Goal: Transaction & Acquisition: Purchase product/service

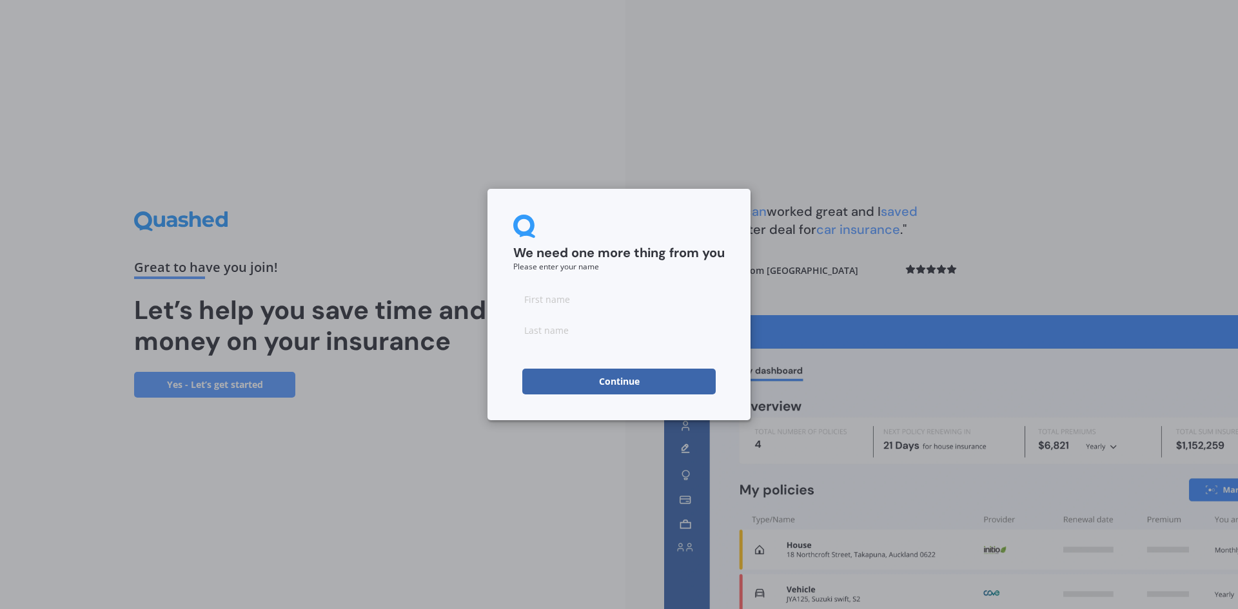
click at [583, 309] on input at bounding box center [618, 299] width 211 height 26
type input "Sheldon"
type input "Holmes"
click at [600, 376] on button "Continue" at bounding box center [618, 382] width 193 height 26
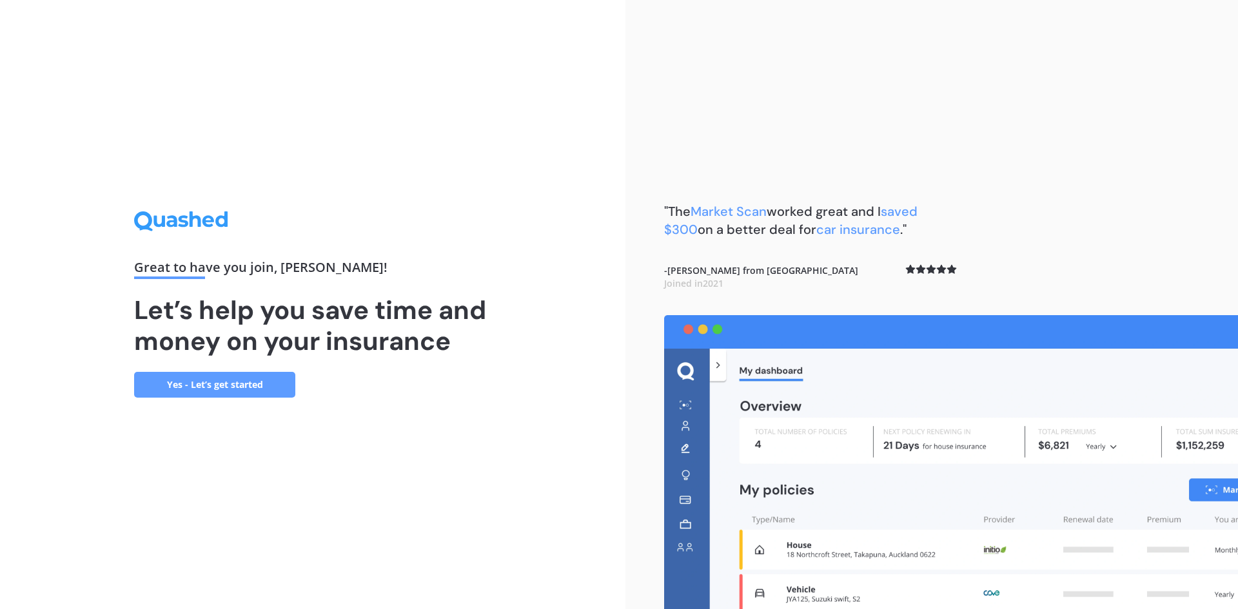
click at [219, 380] on link "Yes - Let’s get started" at bounding box center [214, 385] width 161 height 26
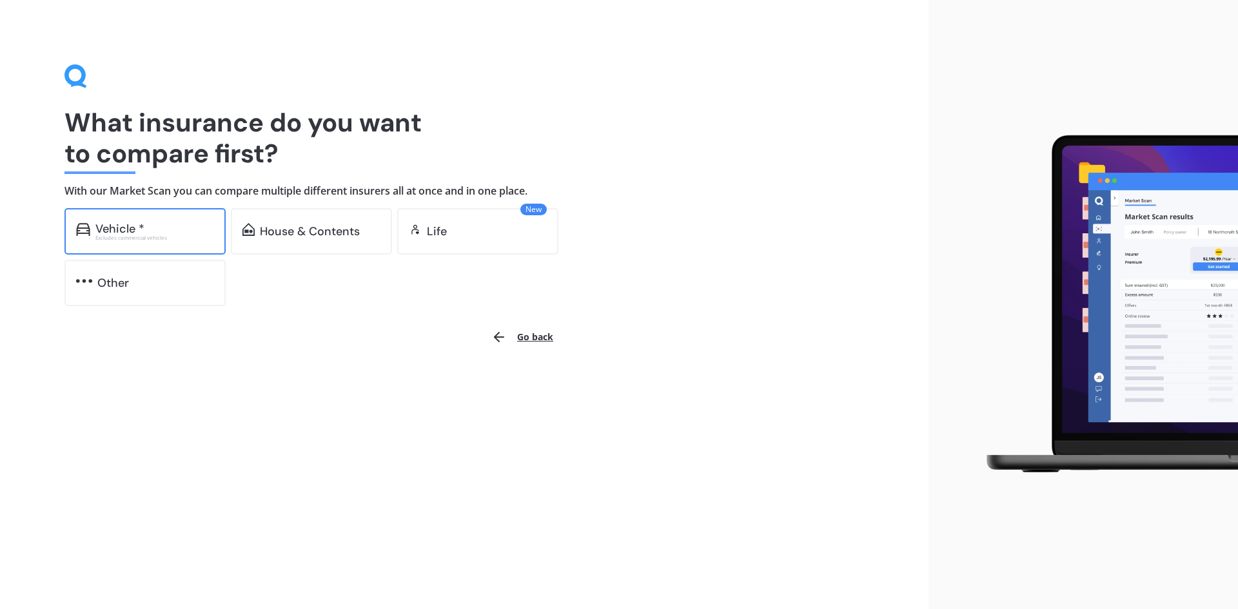
click at [153, 230] on div "Vehicle *" at bounding box center [154, 228] width 119 height 13
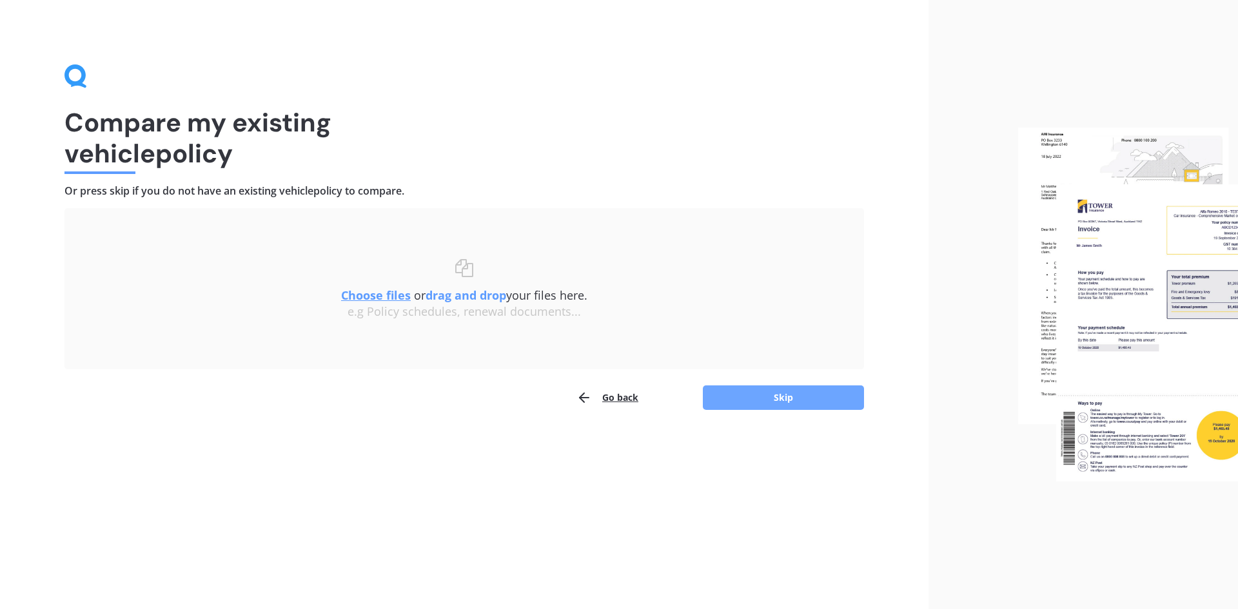
click at [790, 398] on button "Skip" at bounding box center [783, 398] width 161 height 25
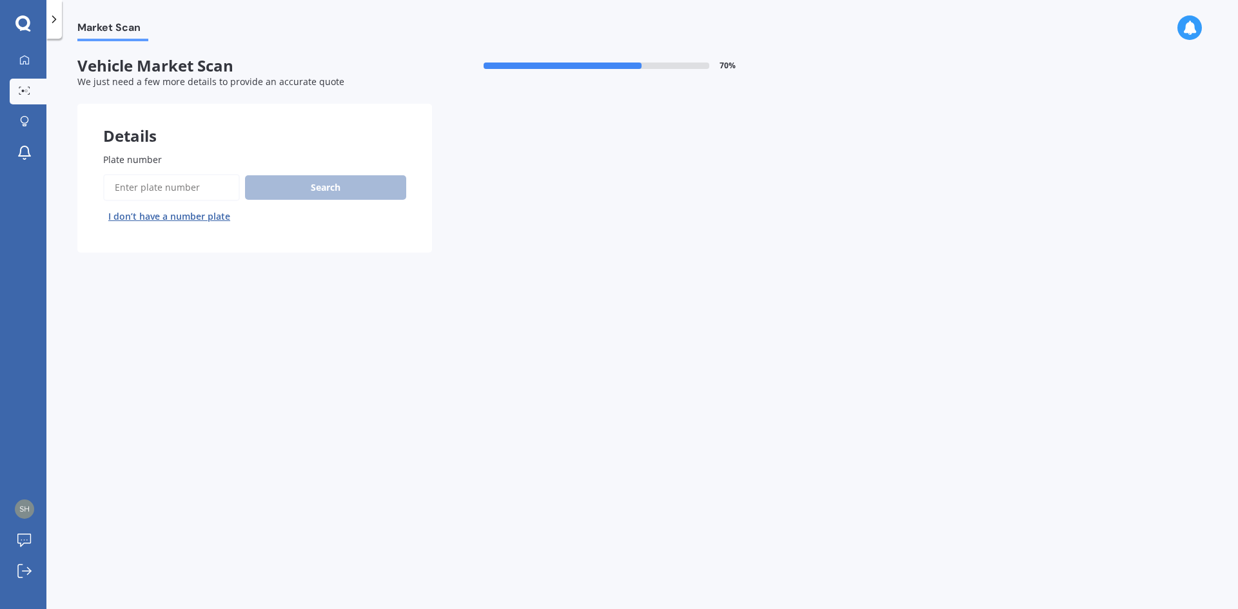
click at [188, 188] on input "Plate number" at bounding box center [171, 187] width 137 height 27
type input "Cth715"
click at [329, 184] on button "Search" at bounding box center [325, 187] width 161 height 25
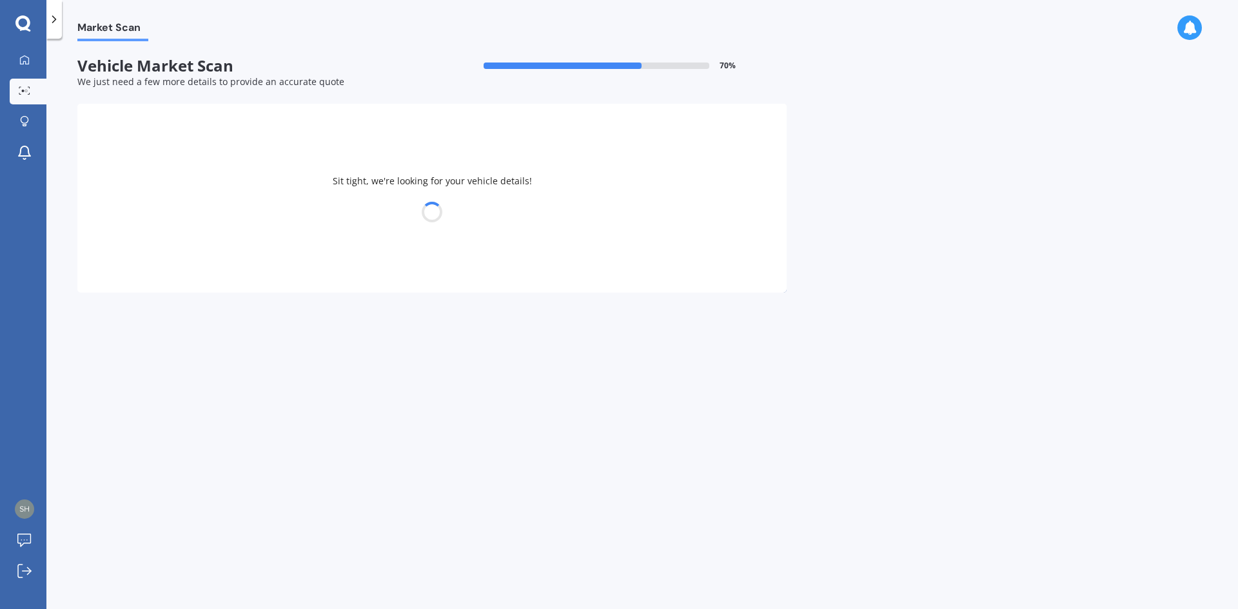
select select "DAIHATSU"
select select "SIRION"
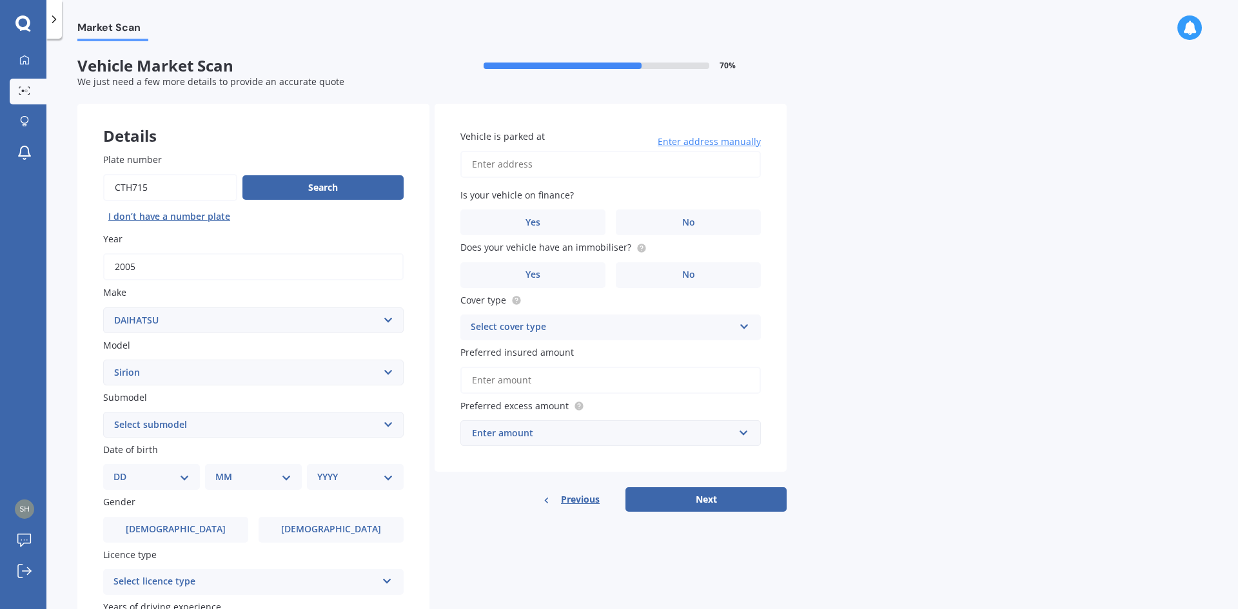
scroll to position [129, 0]
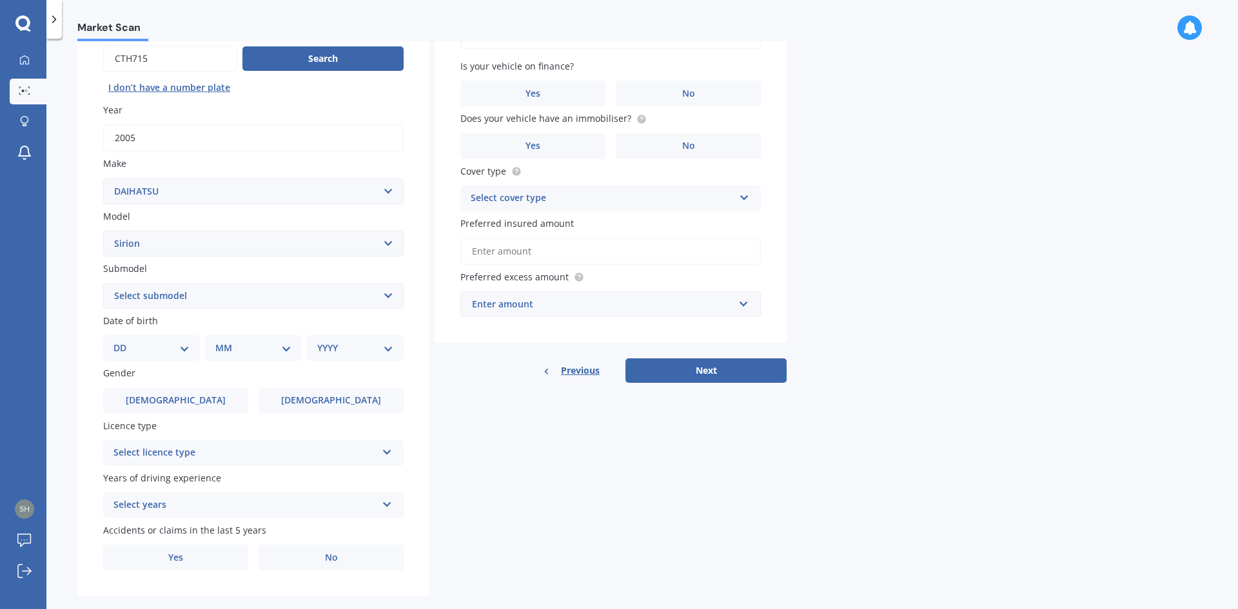
click at [242, 288] on select "Select submodel (All other) Gtvi" at bounding box center [253, 296] width 300 height 26
click at [90, 284] on div "Plate number Search I don’t have a number plate Year 2005 Make Select make AC A…" at bounding box center [253, 297] width 352 height 599
click at [160, 293] on select "Select submodel (All other) Gtvi" at bounding box center [253, 296] width 300 height 26
select select "(ALL OTHER)"
click at [103, 283] on select "Select submodel (All other) Gtvi" at bounding box center [253, 296] width 300 height 26
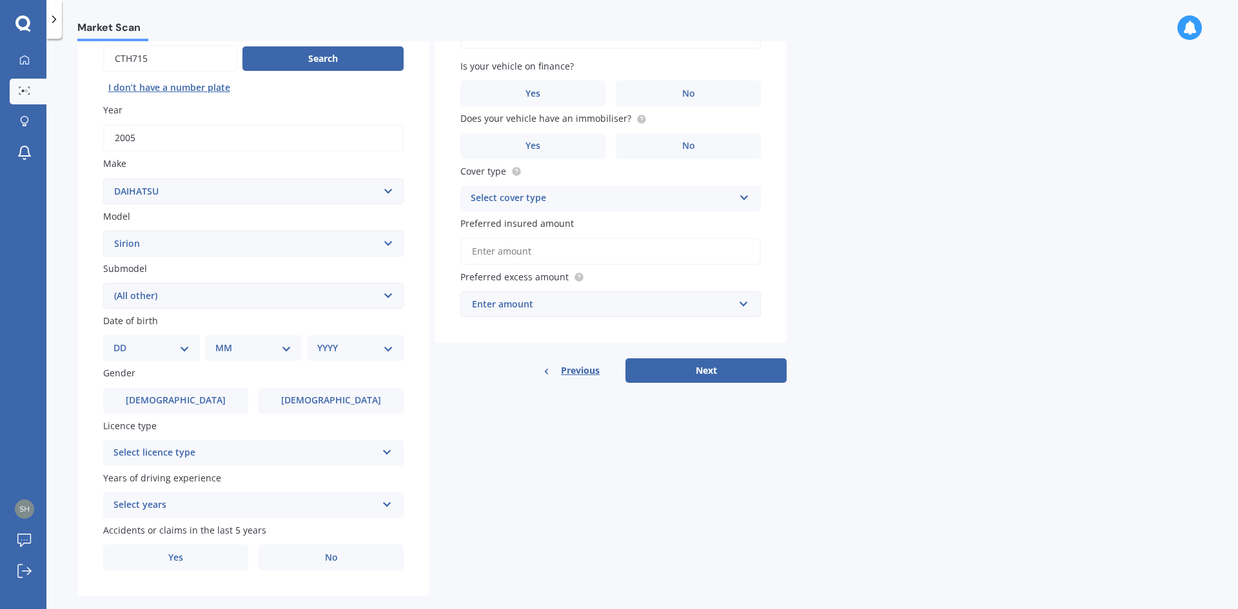
click at [173, 344] on select "DD 01 02 03 04 05 06 07 08 09 10 11 12 13 14 15 16 17 18 19 20 21 22 23 24 25 2…" at bounding box center [151, 348] width 76 height 14
select select "08"
click at [124, 341] on select "DD 01 02 03 04 05 06 07 08 09 10 11 12 13 14 15 16 17 18 19 20 21 22 23 24 25 2…" at bounding box center [151, 348] width 76 height 14
click at [248, 342] on select "MM 01 02 03 04 05 06 07 08 09 10 11 12" at bounding box center [256, 348] width 71 height 14
select select "03"
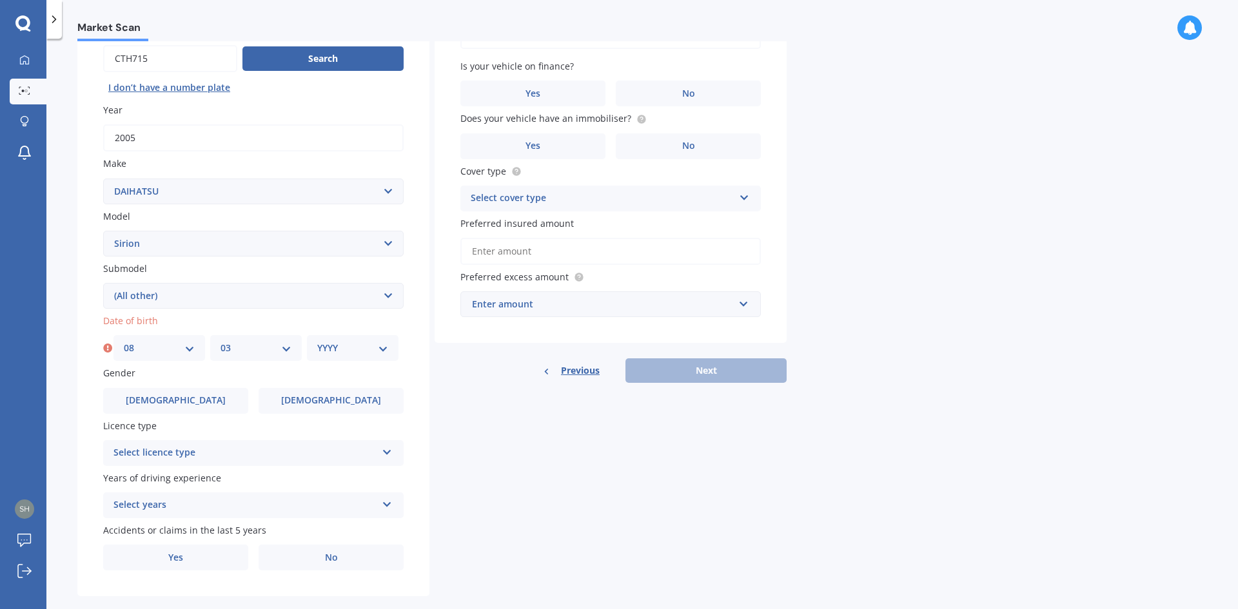
click at [221, 341] on select "MM 01 02 03 04 05 06 07 08 09 10 11 12" at bounding box center [256, 348] width 71 height 14
click at [348, 351] on select "YYYY 2025 2024 2023 2022 2021 2020 2019 2018 2017 2016 2015 2014 2013 2012 2011…" at bounding box center [352, 348] width 71 height 14
select select "1994"
click at [317, 341] on select "YYYY 2025 2024 2023 2022 2021 2020 2019 2018 2017 2016 2015 2014 2013 2012 2011…" at bounding box center [352, 348] width 71 height 14
click at [449, 402] on div "Details Plate number Search I don’t have a number plate Year 2005 Make Select m…" at bounding box center [431, 286] width 709 height 622
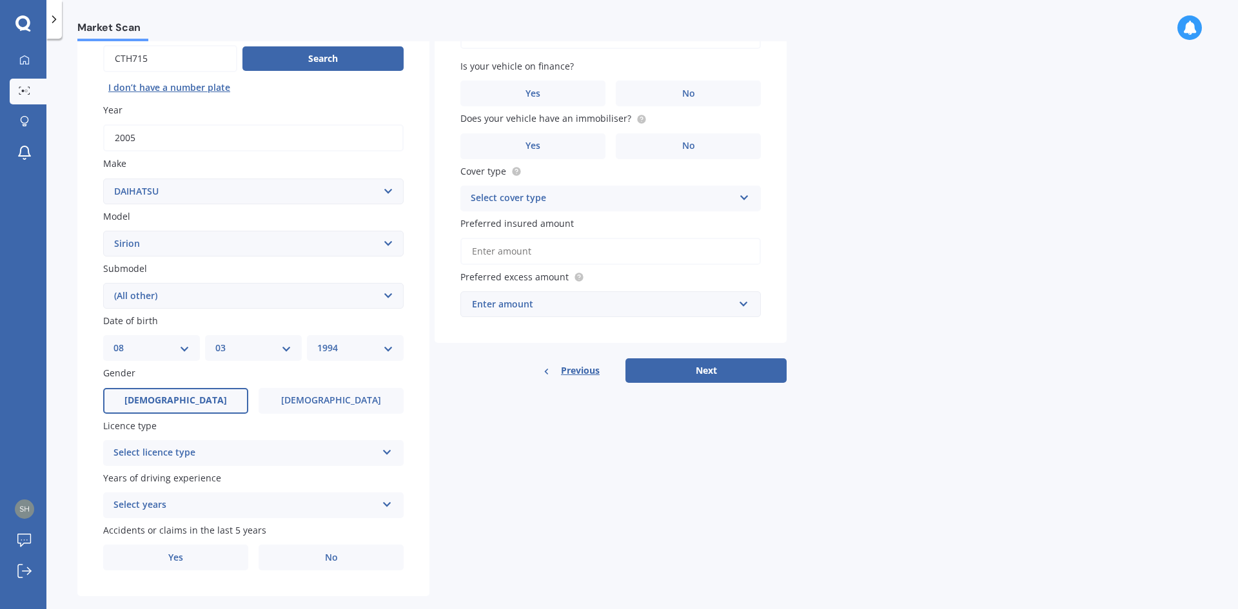
click at [163, 400] on label "Male" at bounding box center [175, 401] width 145 height 26
click at [0, 0] on input "Male" at bounding box center [0, 0] width 0 height 0
click at [185, 455] on div "Select licence type" at bounding box center [244, 453] width 263 height 15
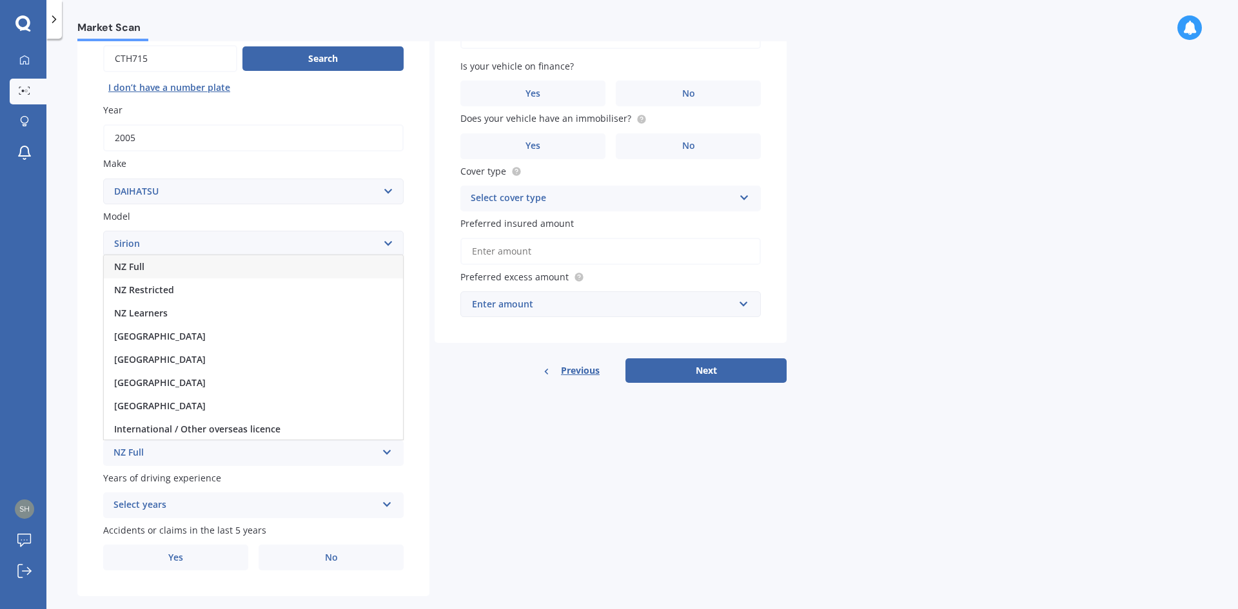
click at [165, 266] on div "NZ Full" at bounding box center [253, 266] width 299 height 23
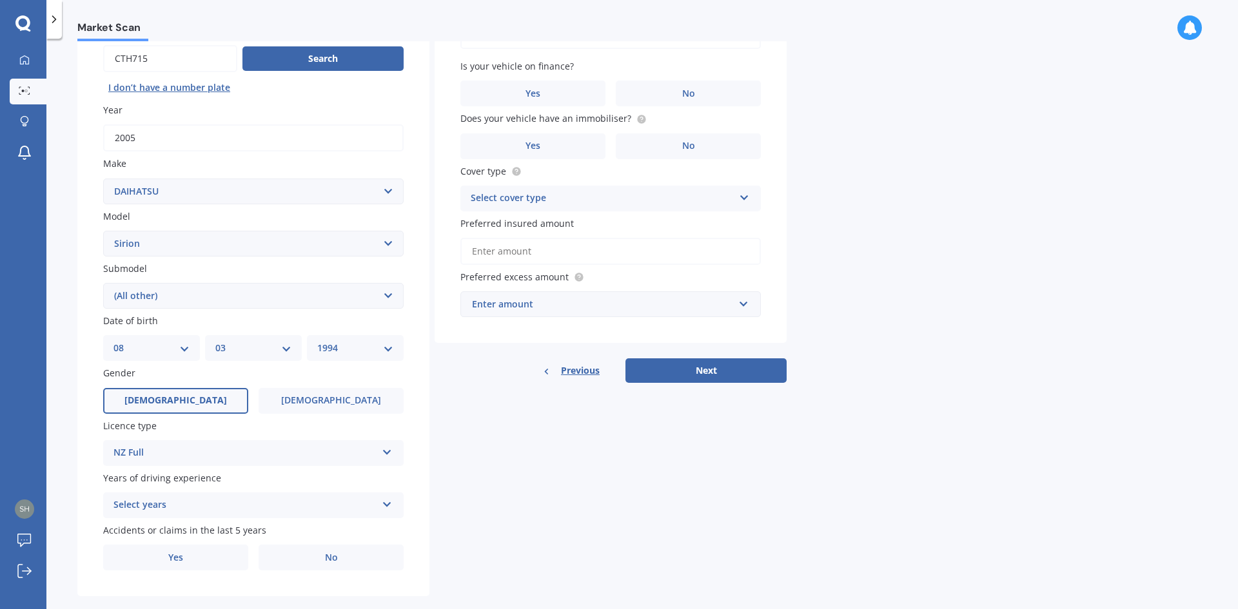
click at [177, 505] on div "Select years" at bounding box center [244, 505] width 263 height 15
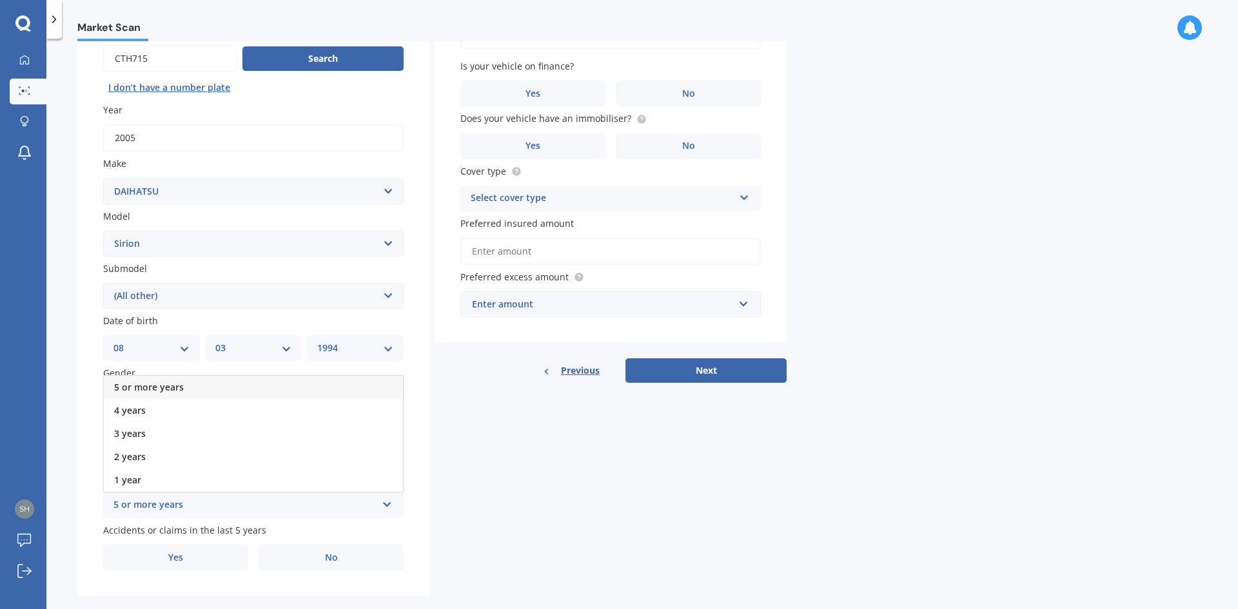
click at [162, 384] on span "5 or more years" at bounding box center [149, 387] width 70 height 12
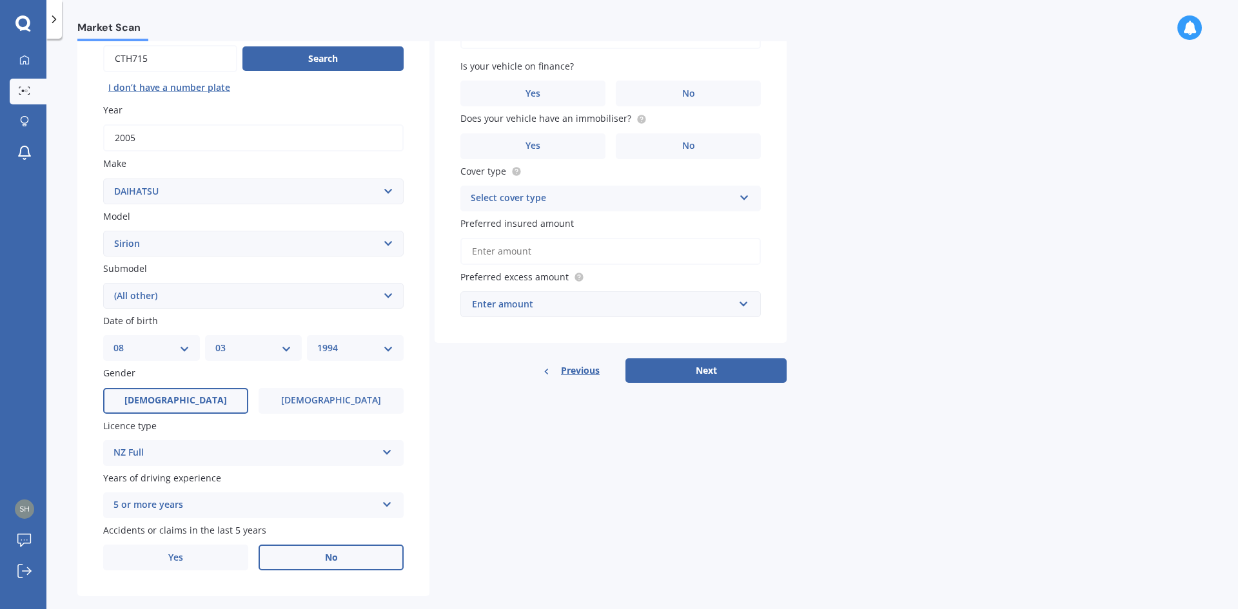
click at [331, 569] on label "No" at bounding box center [331, 558] width 145 height 26
click at [0, 0] on input "No" at bounding box center [0, 0] width 0 height 0
click at [683, 91] on span "No" at bounding box center [688, 93] width 13 height 11
click at [0, 0] on input "No" at bounding box center [0, 0] width 0 height 0
click at [666, 140] on label "No" at bounding box center [688, 146] width 145 height 26
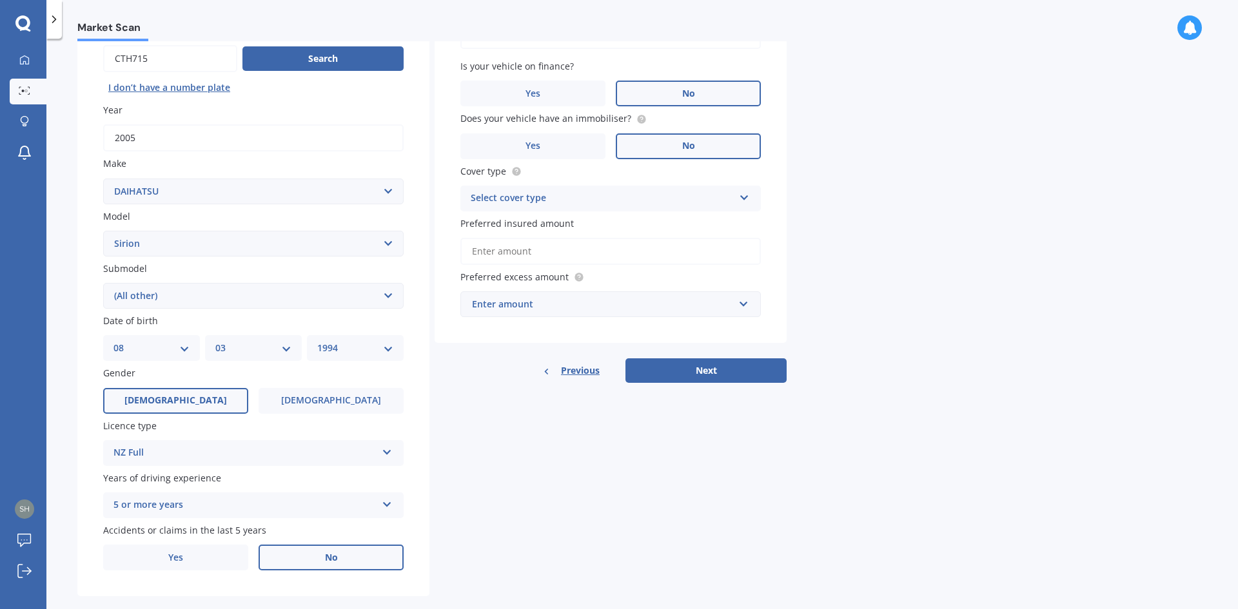
click at [0, 0] on input "No" at bounding box center [0, 0] width 0 height 0
click at [612, 199] on div "Select cover type" at bounding box center [602, 198] width 263 height 15
click at [538, 270] on div "Third Party" at bounding box center [610, 270] width 299 height 23
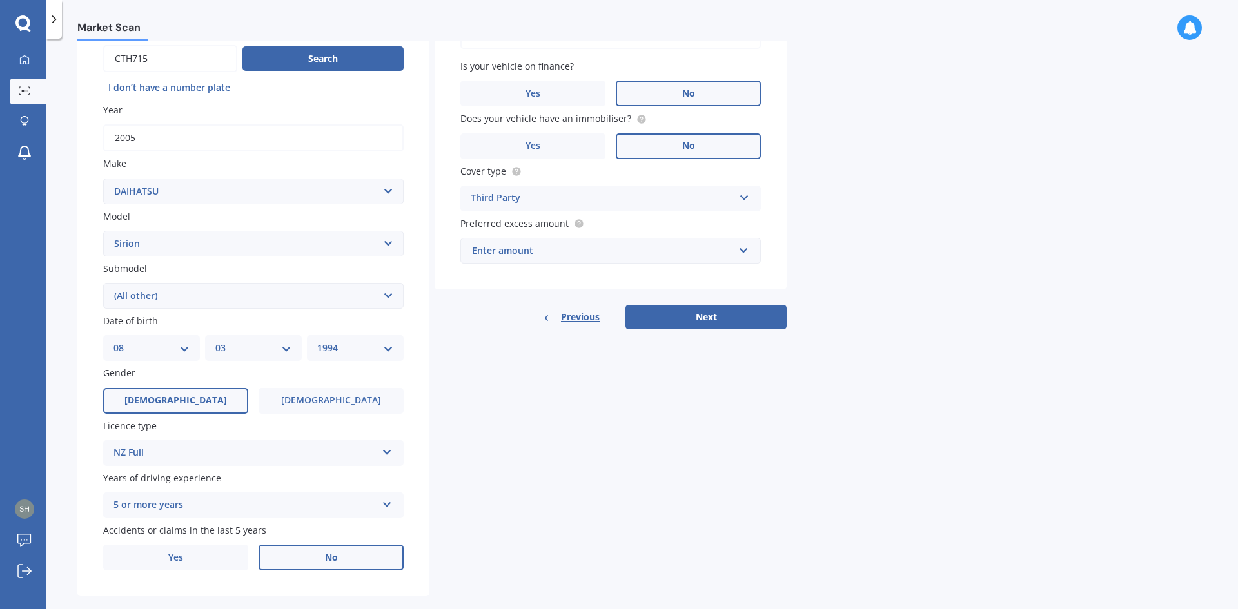
click at [544, 253] on div "Enter amount" at bounding box center [603, 251] width 262 height 14
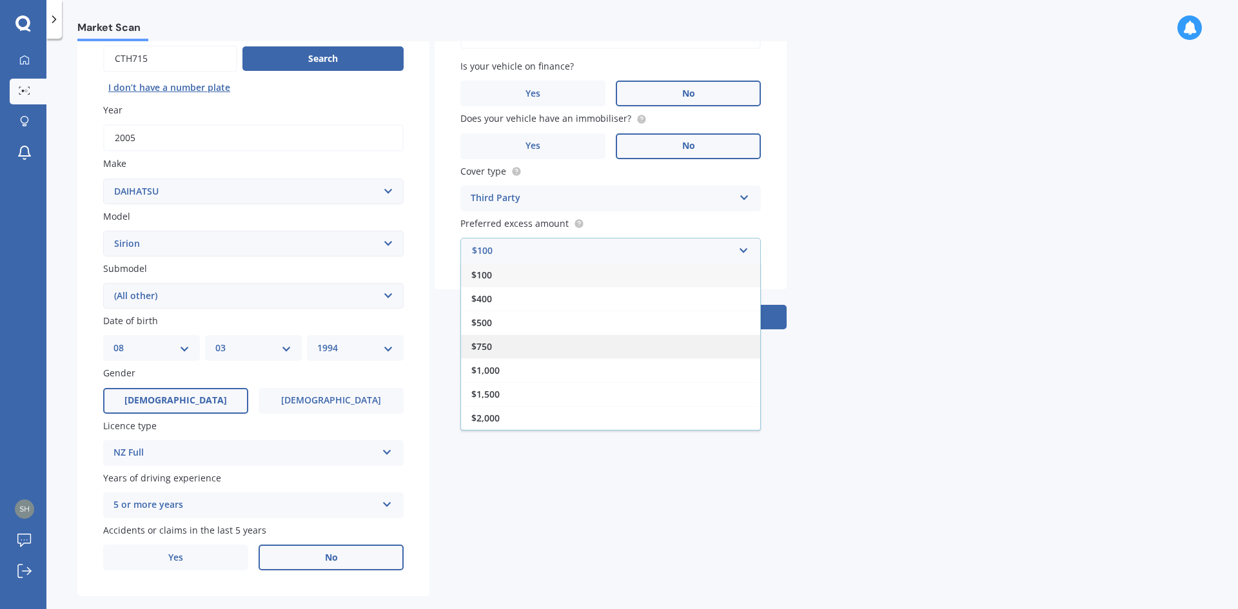
click at [498, 344] on div "$750" at bounding box center [610, 347] width 299 height 24
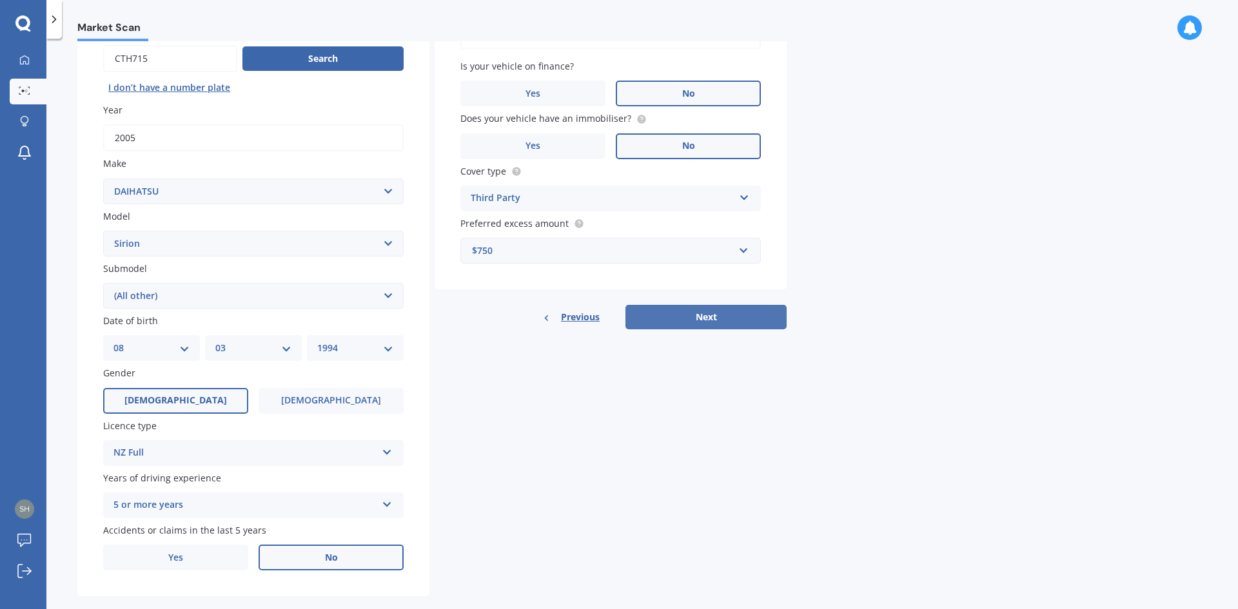
click at [707, 328] on button "Next" at bounding box center [705, 317] width 161 height 25
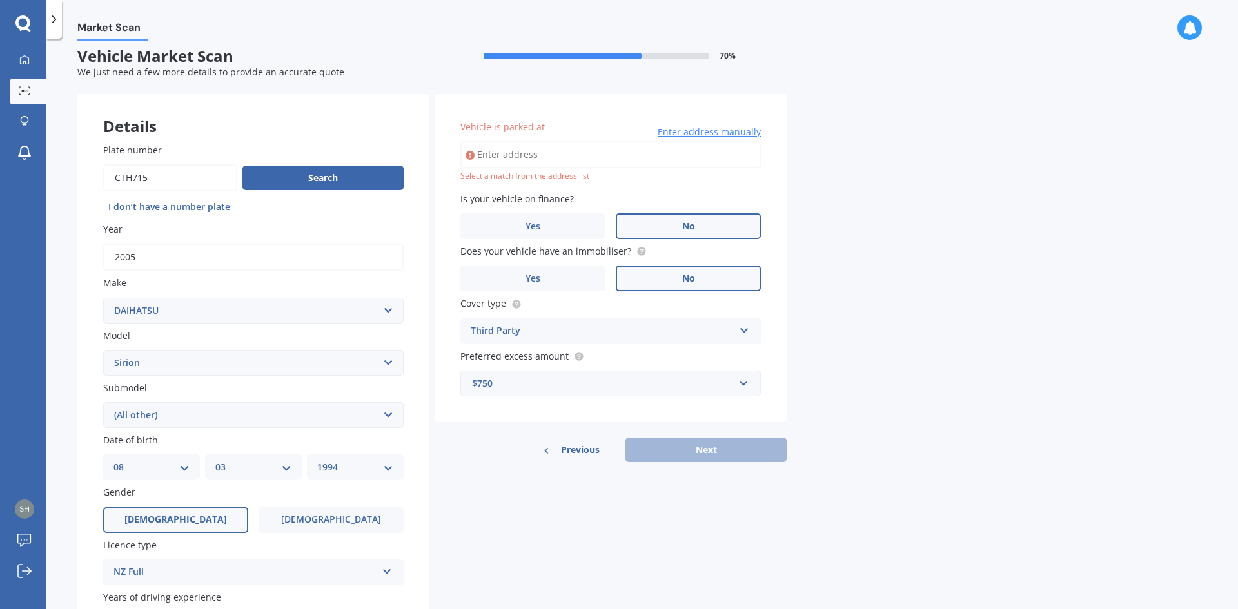
scroll to position [0, 0]
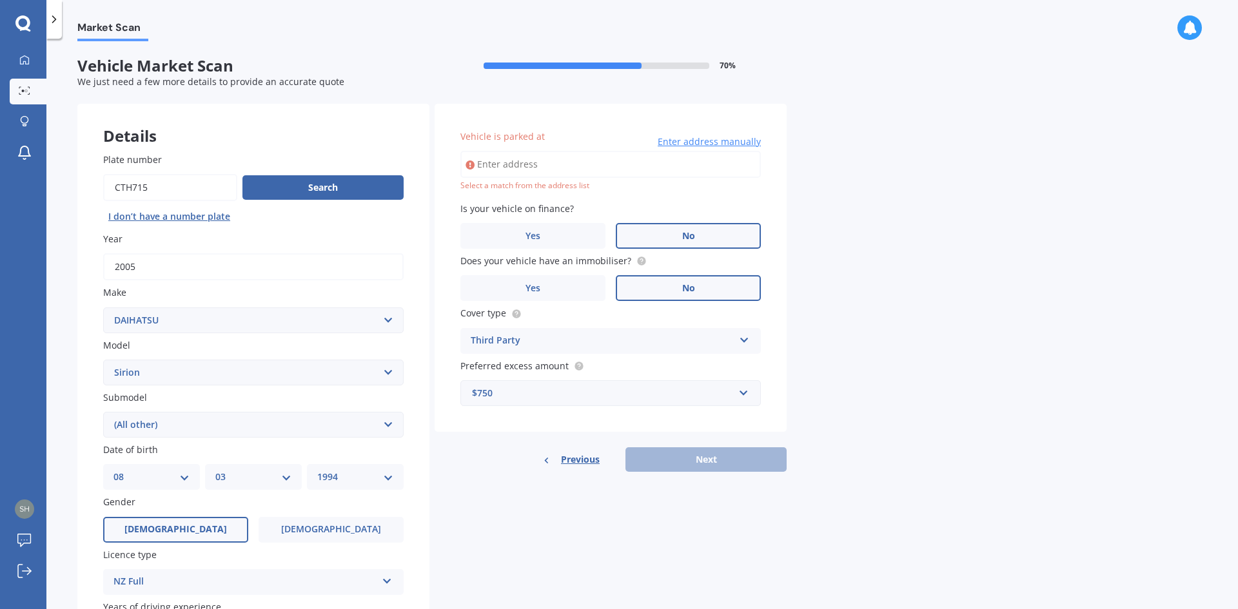
click at [528, 178] on input "Vehicle is parked at" at bounding box center [610, 164] width 300 height 27
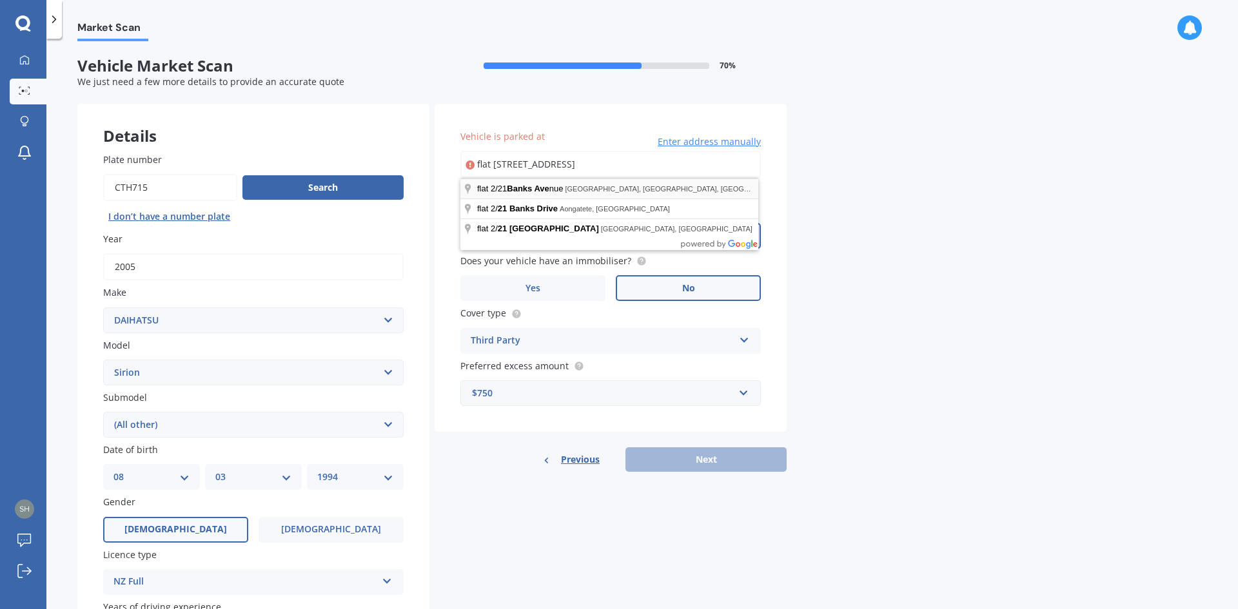
type input "flat 2/21 Banks Avenue, Burwood, Christchurch 8061"
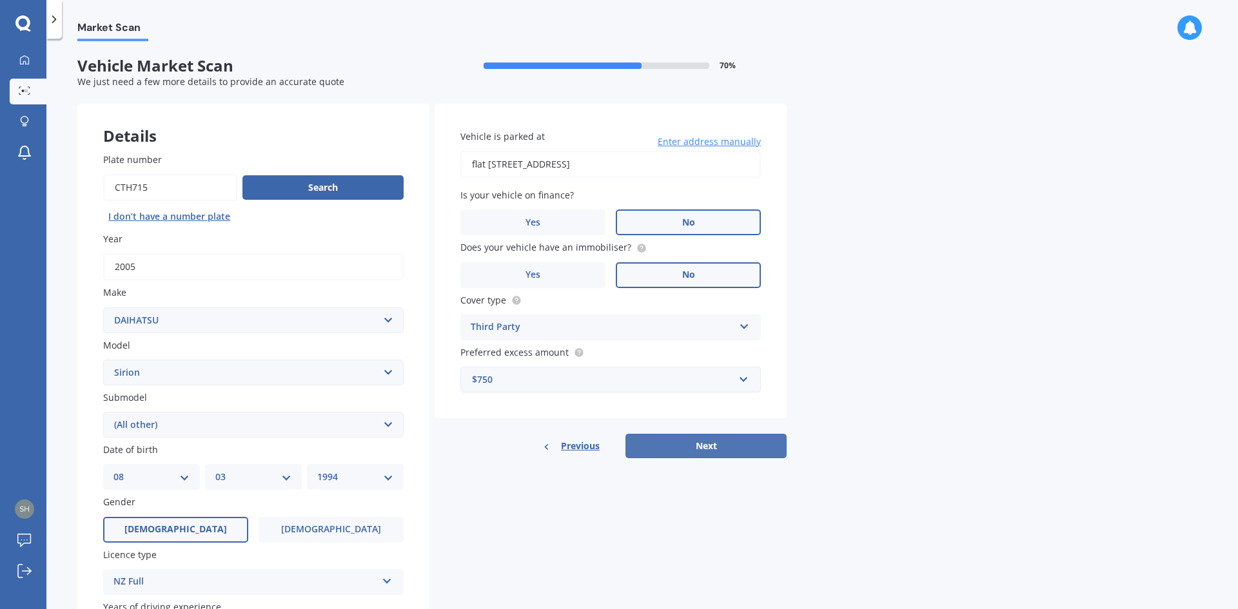
click at [705, 447] on button "Next" at bounding box center [705, 446] width 161 height 25
select select "08"
select select "03"
select select "1994"
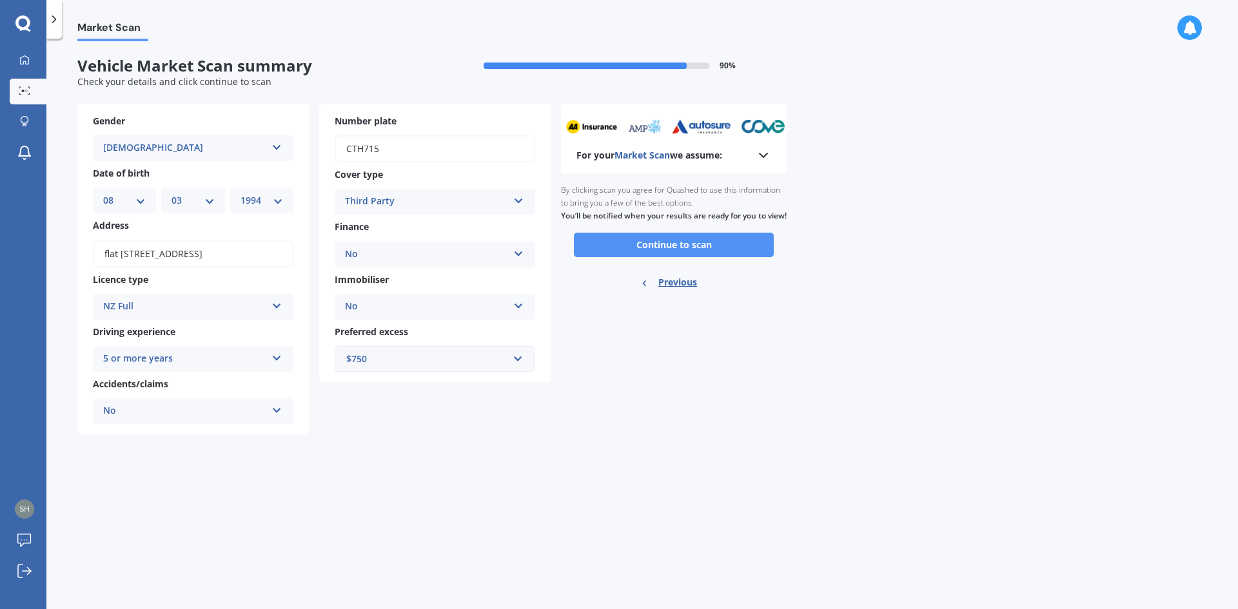
click at [659, 257] on button "Continue to scan" at bounding box center [674, 245] width 200 height 25
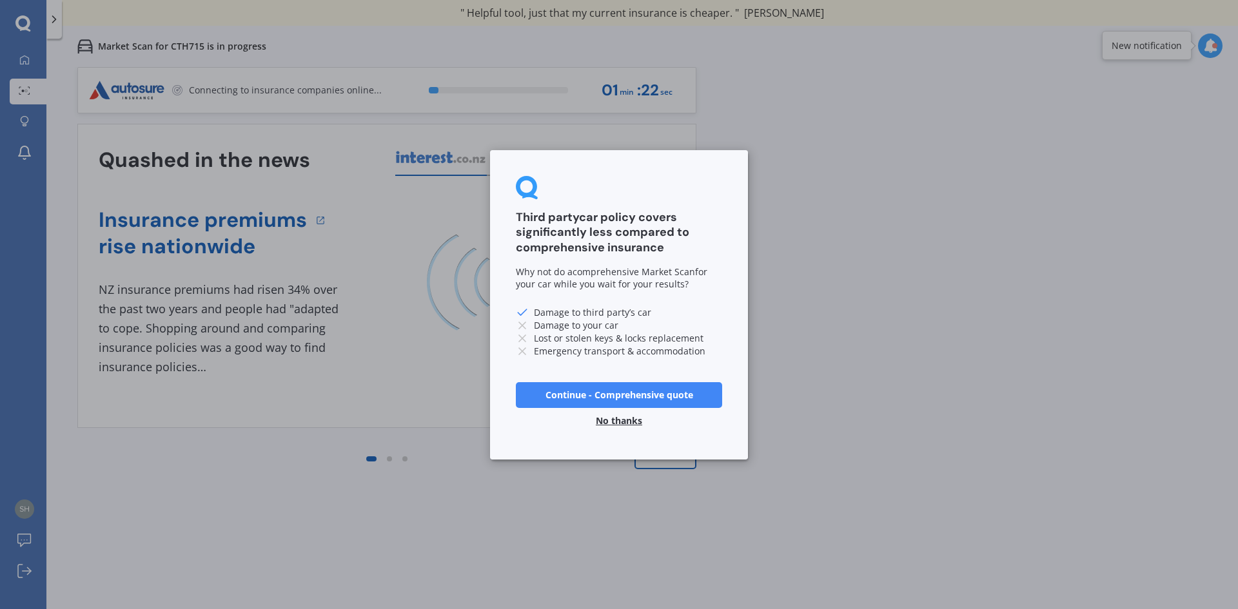
click at [613, 420] on button "No thanks" at bounding box center [619, 420] width 62 height 26
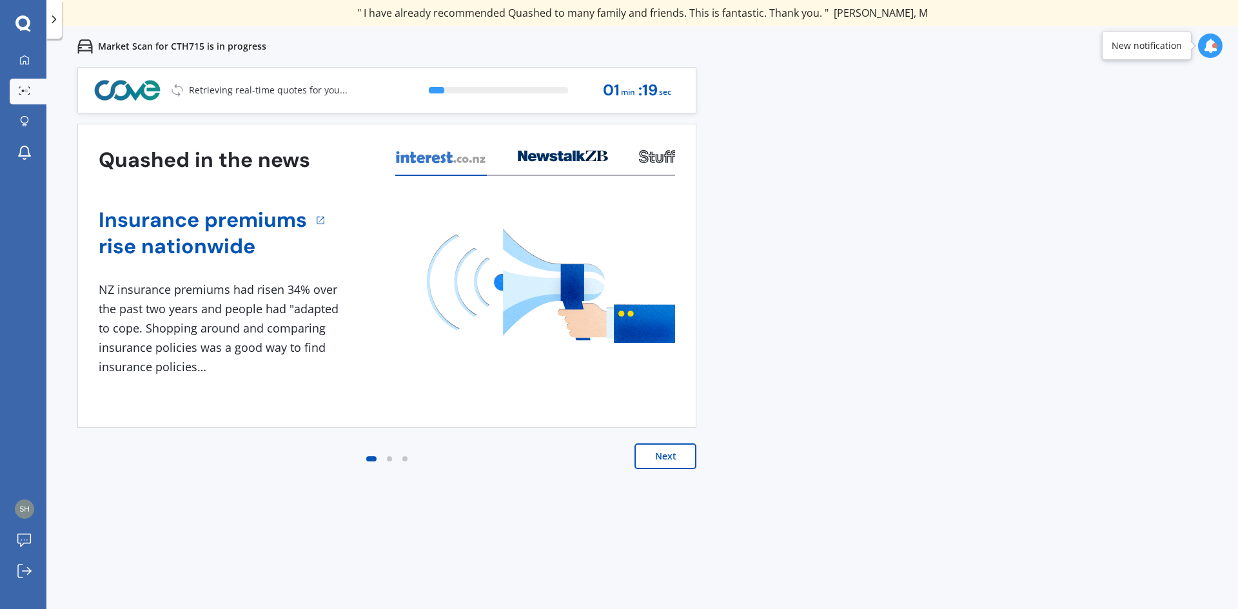
click at [663, 465] on button "Next" at bounding box center [665, 457] width 62 height 26
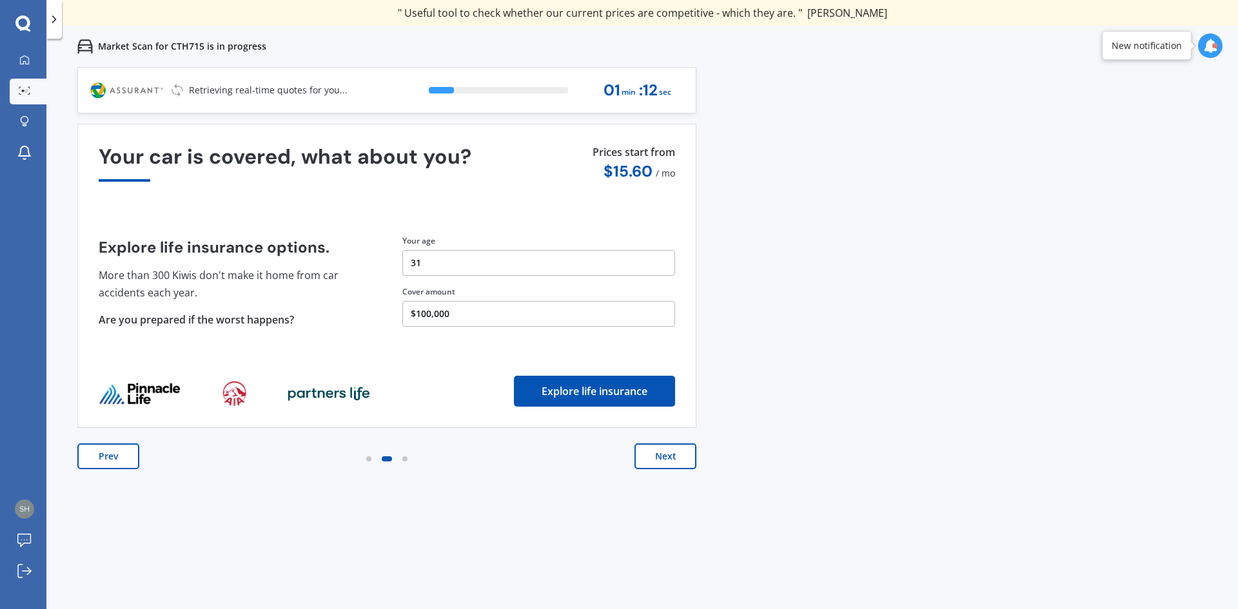
click at [663, 457] on button "Next" at bounding box center [665, 457] width 62 height 26
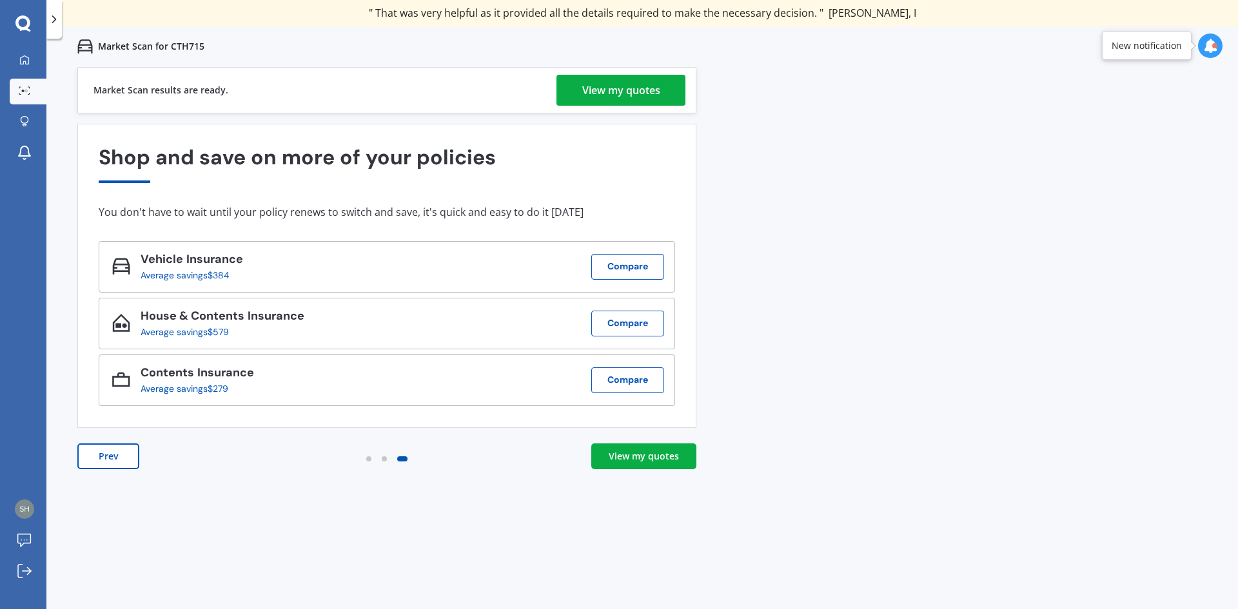
click at [620, 89] on div "View my quotes" at bounding box center [621, 90] width 78 height 31
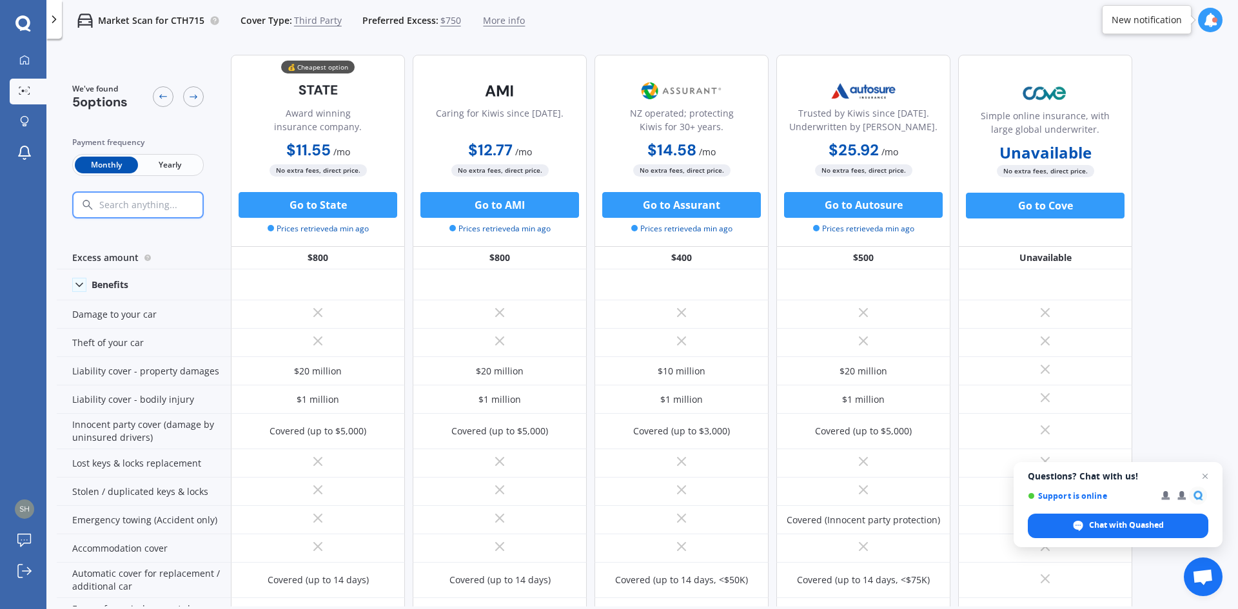
click at [178, 166] on span "Yearly" at bounding box center [169, 165] width 63 height 17
click at [320, 25] on span "Third Party" at bounding box center [318, 20] width 48 height 13
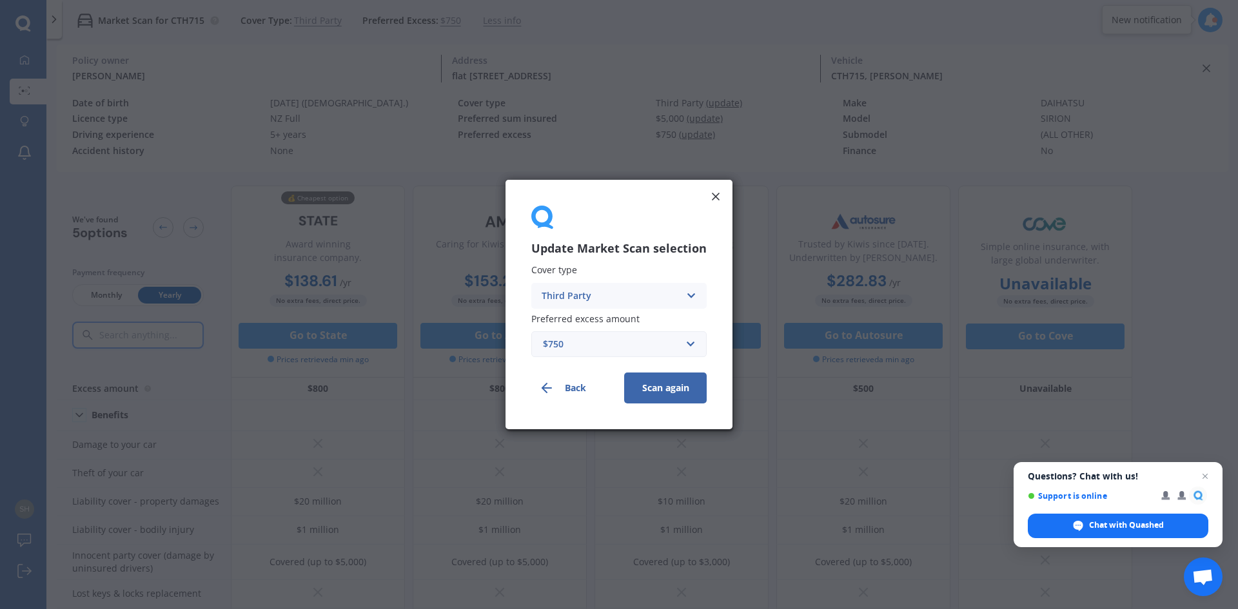
click at [603, 300] on div "Third Party" at bounding box center [611, 296] width 138 height 14
click at [616, 344] on span "Third Party, Fire & Theft" at bounding box center [595, 344] width 106 height 9
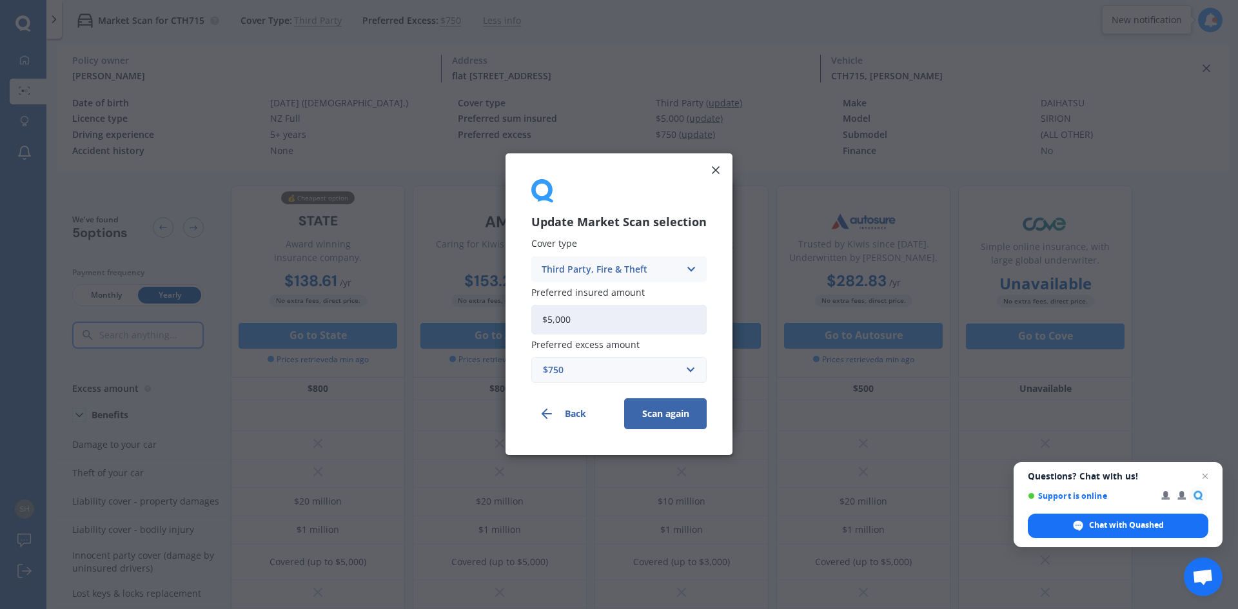
click at [553, 319] on input "$5,000" at bounding box center [618, 320] width 175 height 30
type input "$4,000"
click at [662, 408] on button "Scan again" at bounding box center [665, 414] width 83 height 31
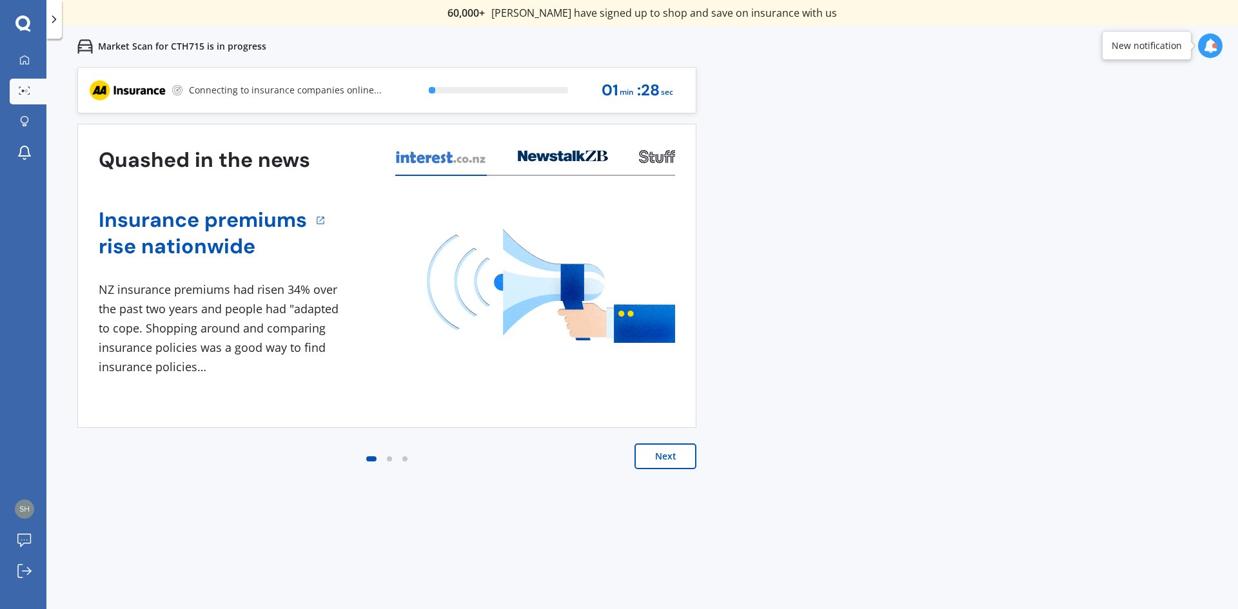
click at [670, 457] on body "We are experiencing high volume of Market Scans . Just a heads up we will have …" at bounding box center [619, 304] width 1238 height 609
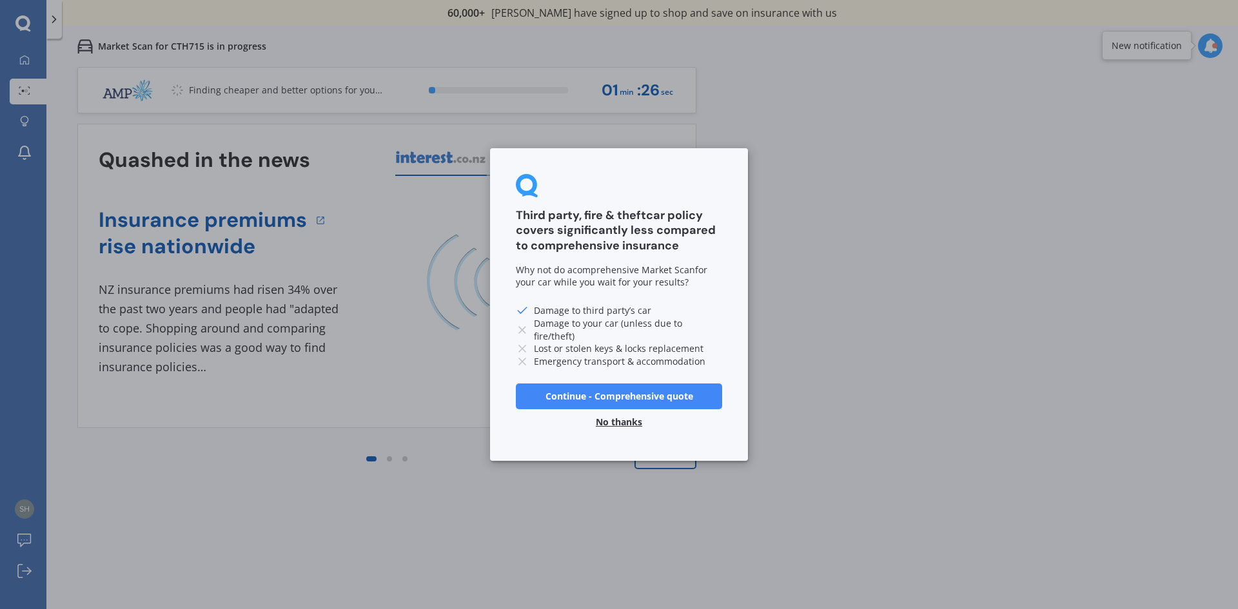
click at [633, 422] on button "No thanks" at bounding box center [619, 422] width 62 height 26
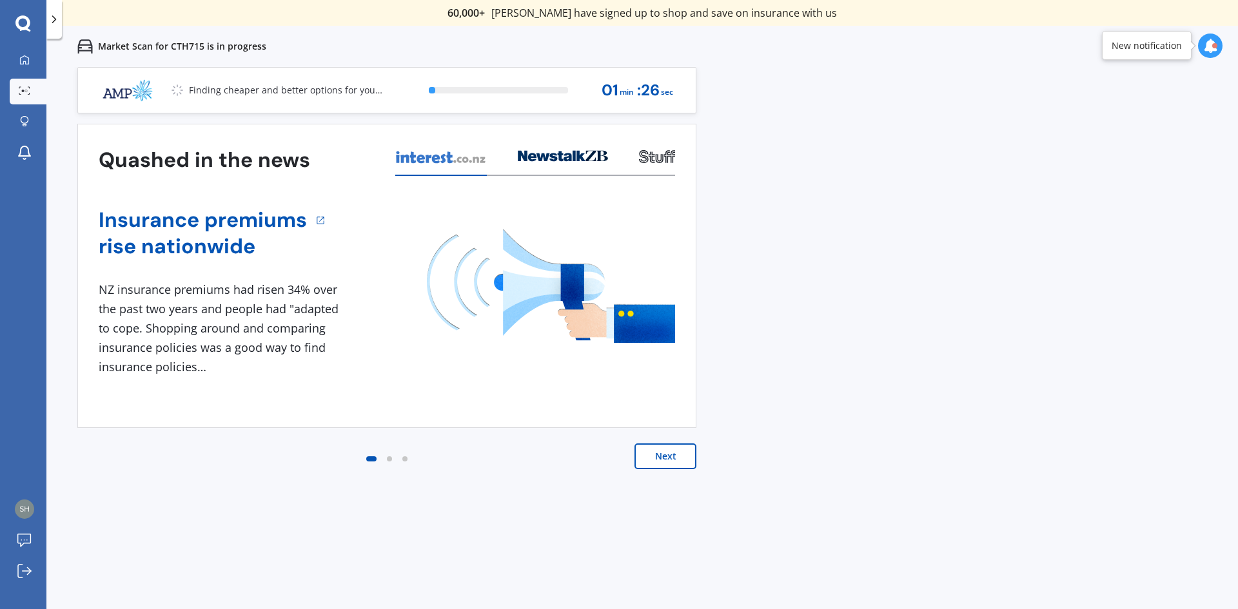
click at [666, 461] on button "Next" at bounding box center [665, 457] width 62 height 26
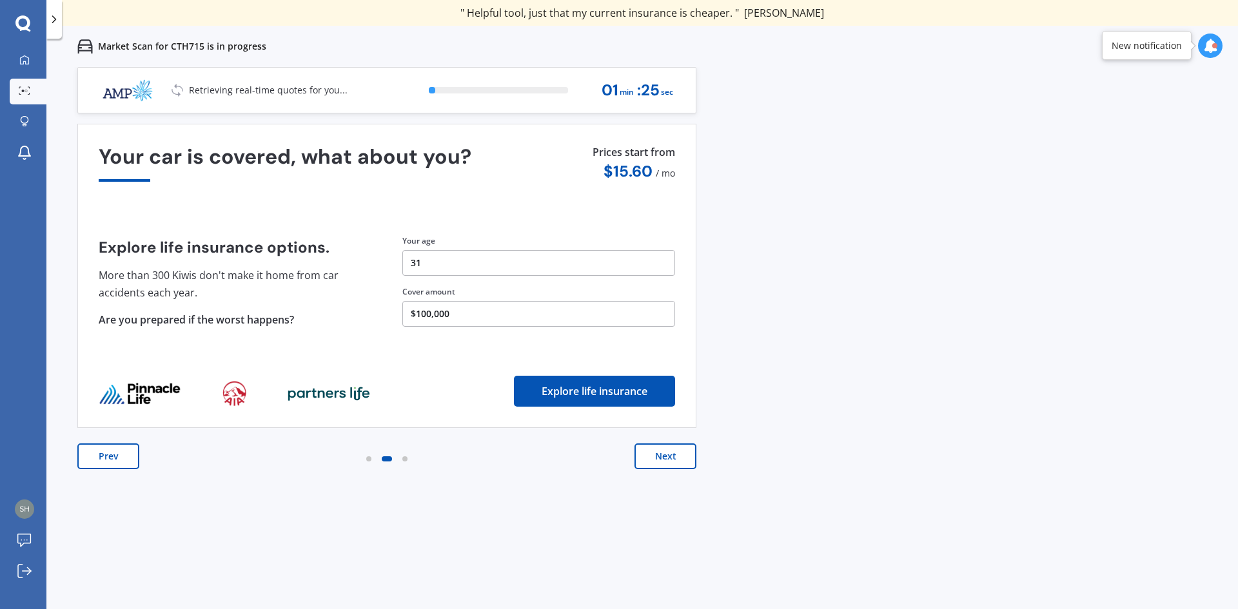
click at [666, 461] on button "Next" at bounding box center [665, 457] width 62 height 26
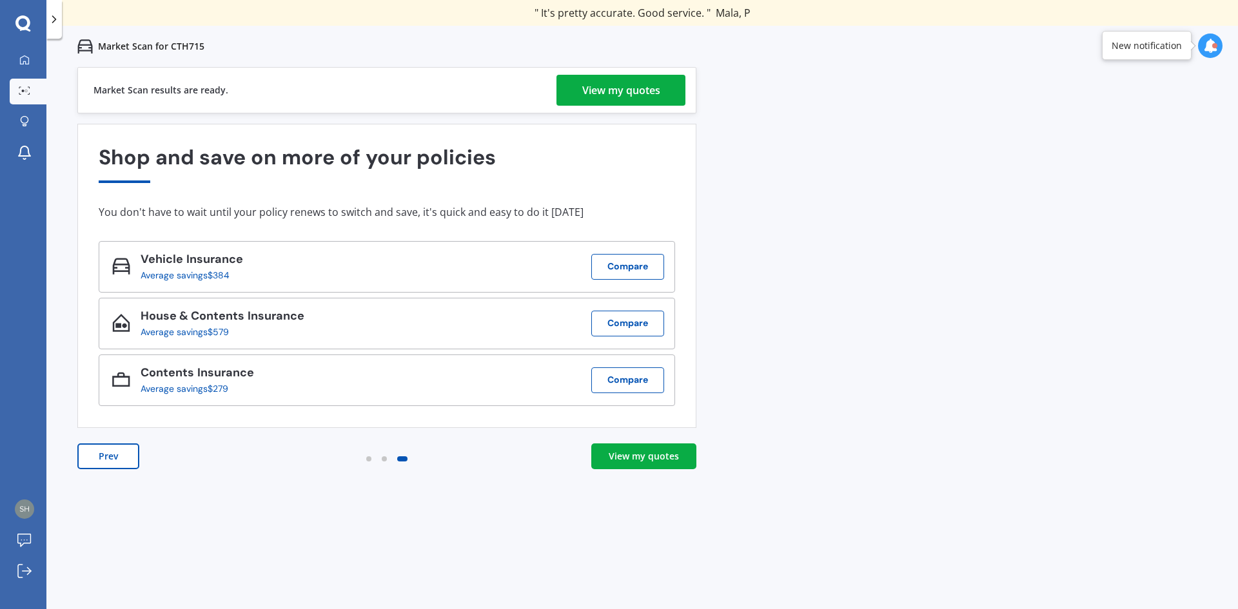
click at [668, 455] on div "View my quotes" at bounding box center [644, 456] width 70 height 13
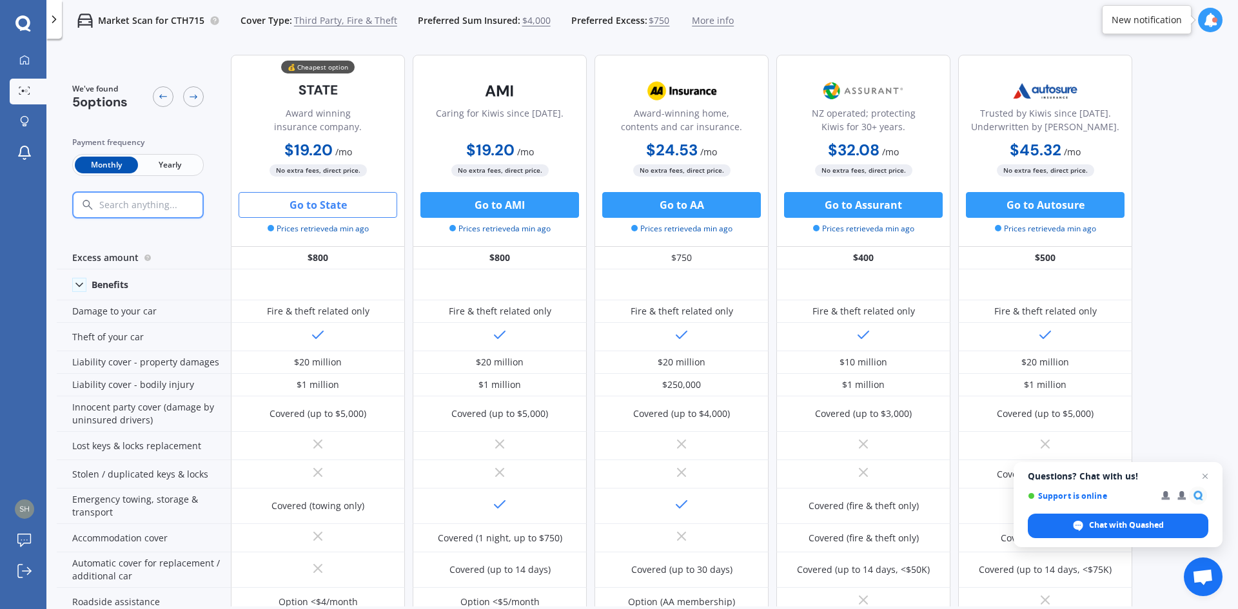
click at [354, 203] on button "Go to State" at bounding box center [318, 205] width 159 height 26
